Goal: Transaction & Acquisition: Purchase product/service

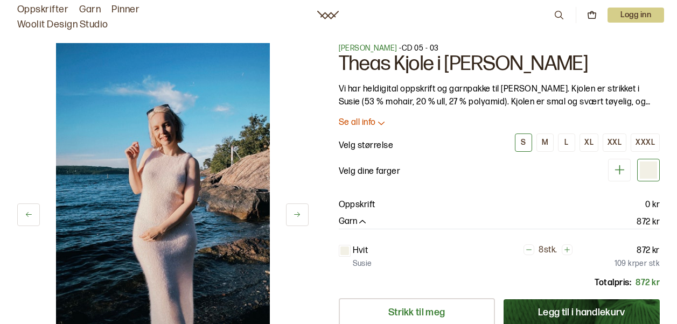
scroll to position [120, 0]
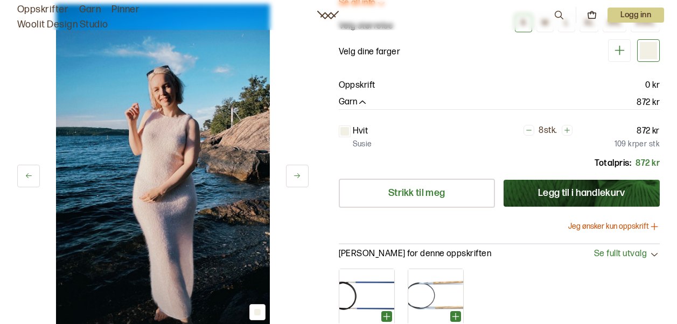
click at [297, 175] on icon at bounding box center [297, 176] width 8 height 8
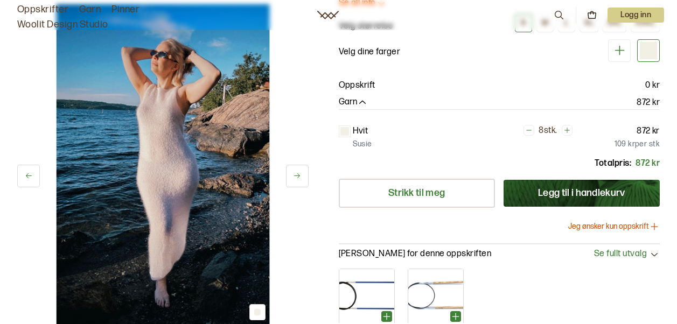
click at [297, 175] on icon at bounding box center [297, 176] width 8 height 8
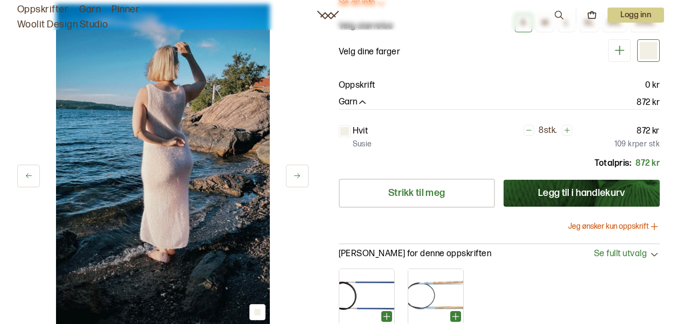
click at [179, 160] on img at bounding box center [163, 164] width 214 height 320
click at [255, 311] on div at bounding box center [257, 312] width 6 height 6
click at [295, 166] on button at bounding box center [297, 176] width 23 height 23
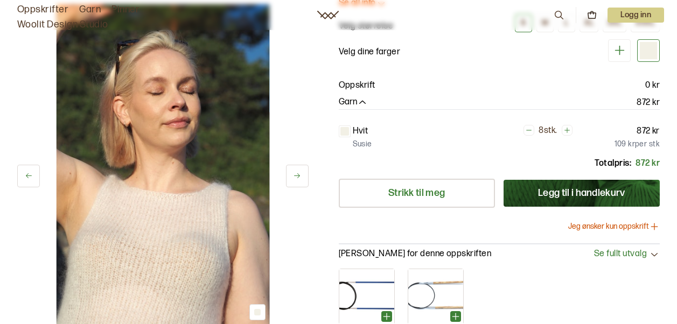
click at [295, 166] on button at bounding box center [297, 176] width 23 height 23
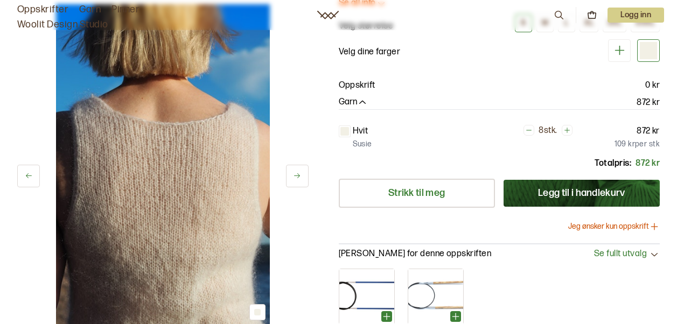
click at [295, 166] on button at bounding box center [297, 176] width 23 height 23
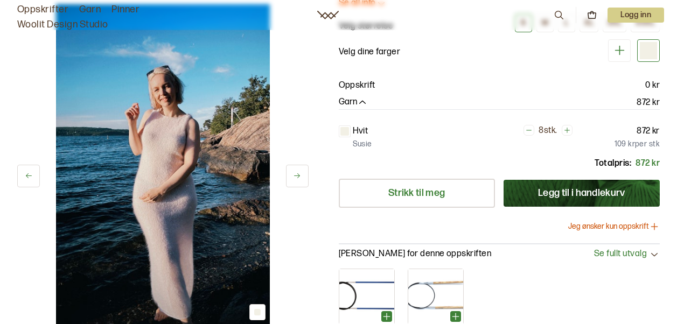
click at [295, 166] on button at bounding box center [297, 176] width 23 height 23
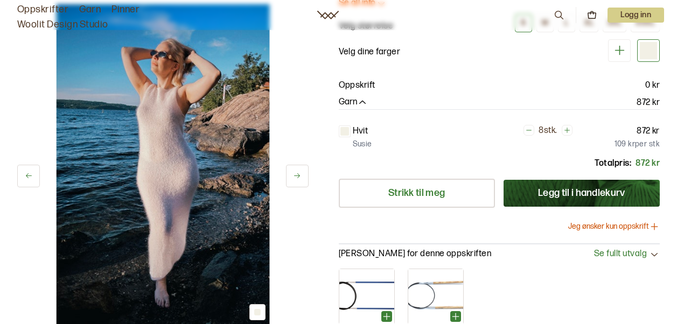
click at [295, 166] on button at bounding box center [297, 176] width 23 height 23
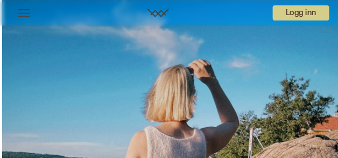
scroll to position [0, 0]
drag, startPoint x: 314, startPoint y: 44, endPoint x: 267, endPoint y: 78, distance: 57.8
drag, startPoint x: 267, startPoint y: 78, endPoint x: 266, endPoint y: 27, distance: 50.6
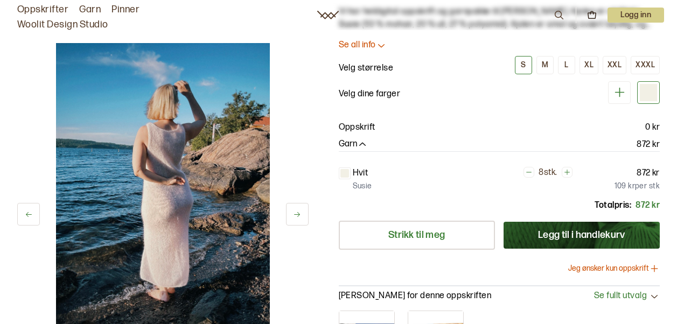
scroll to position [96, 0]
